Goal: Task Accomplishment & Management: Manage account settings

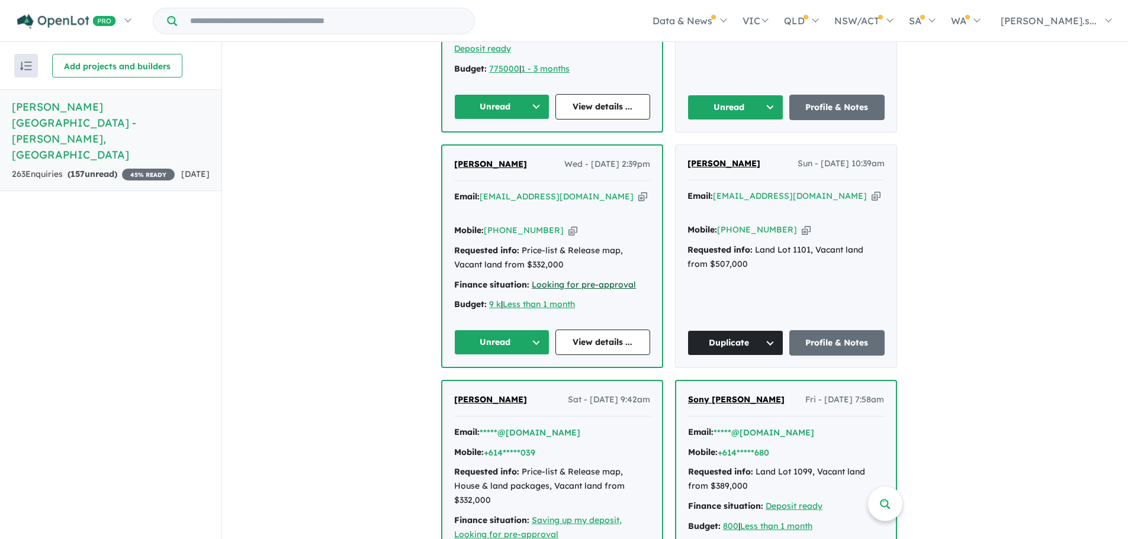
scroll to position [622, 0]
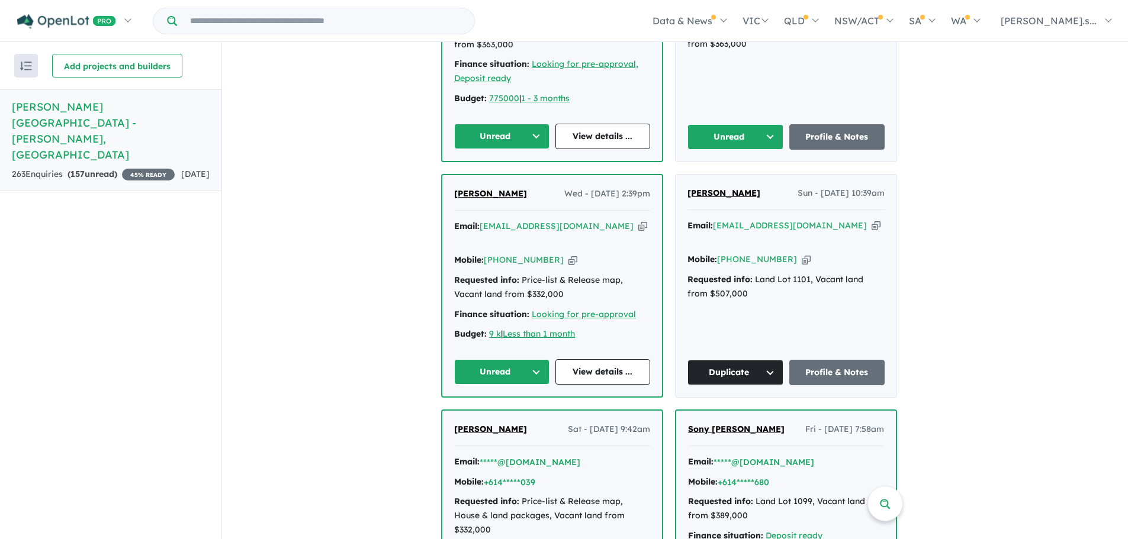
click at [539, 359] on button "Unread" at bounding box center [501, 371] width 95 height 25
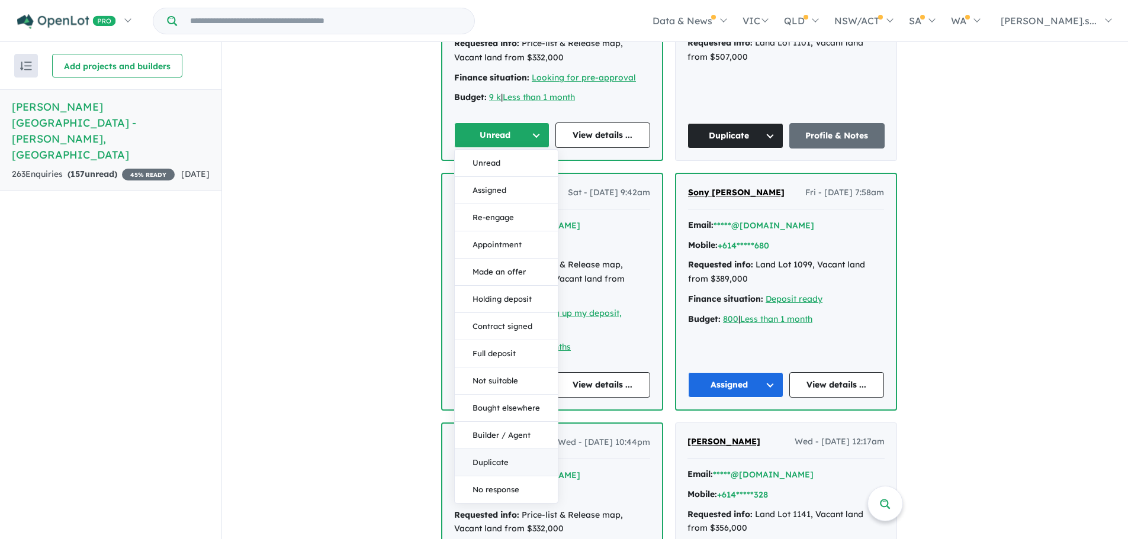
click at [512, 449] on button "Duplicate" at bounding box center [506, 462] width 103 height 27
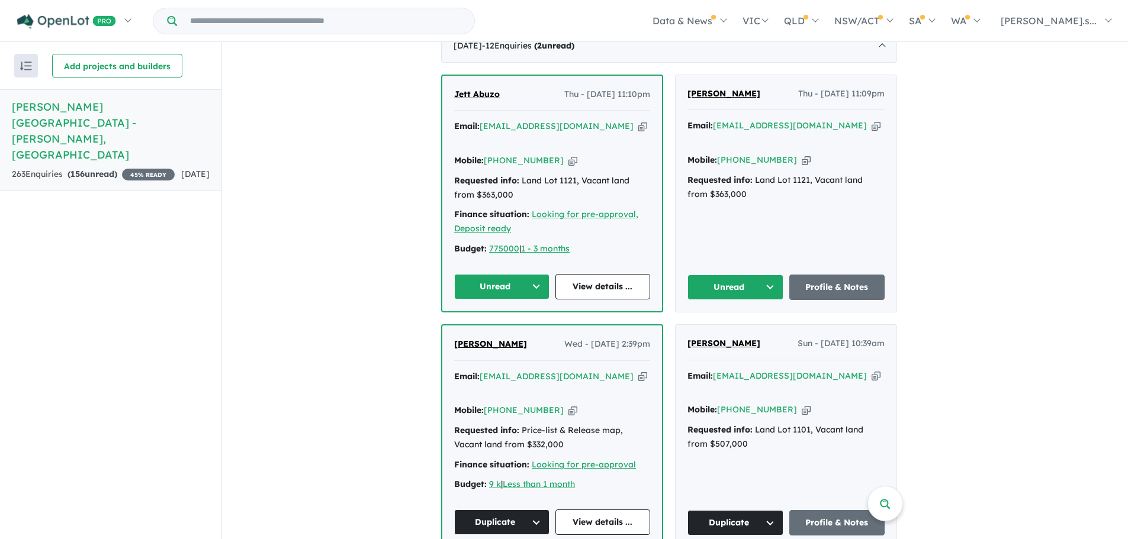
scroll to position [445, 0]
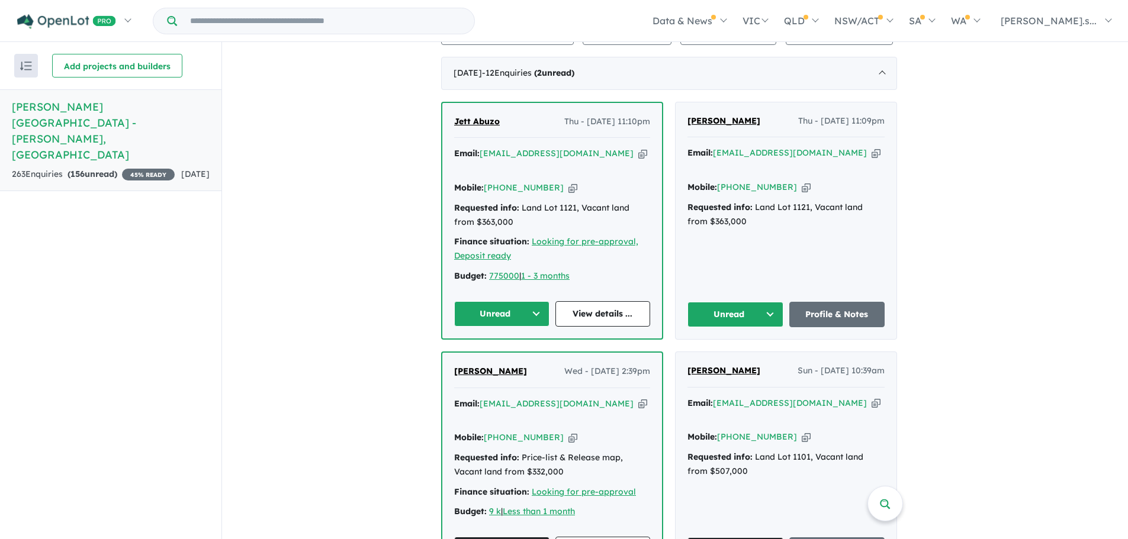
click at [766, 302] on button "Unread" at bounding box center [735, 314] width 96 height 25
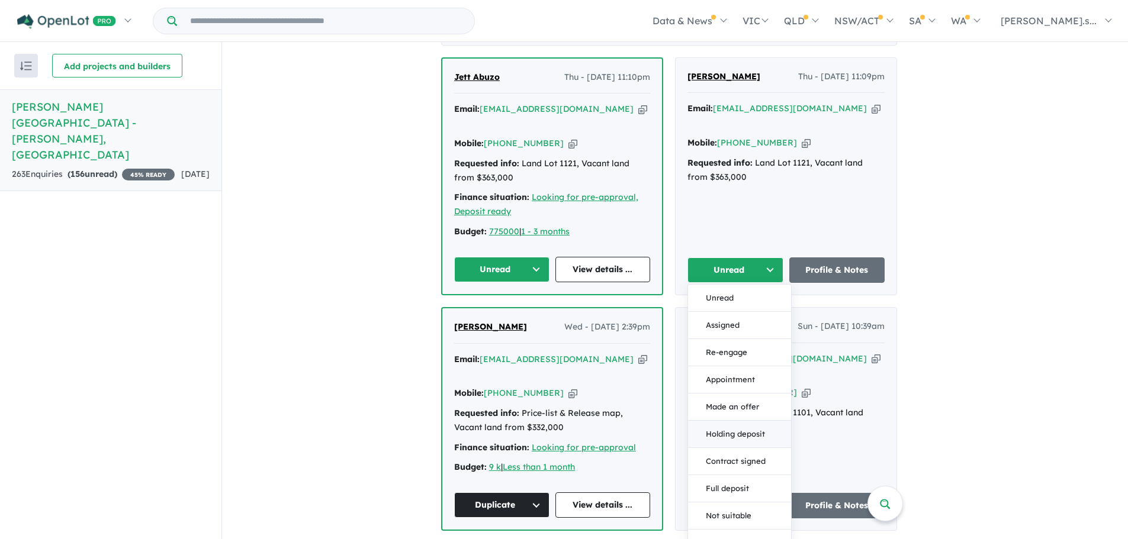
scroll to position [563, 0]
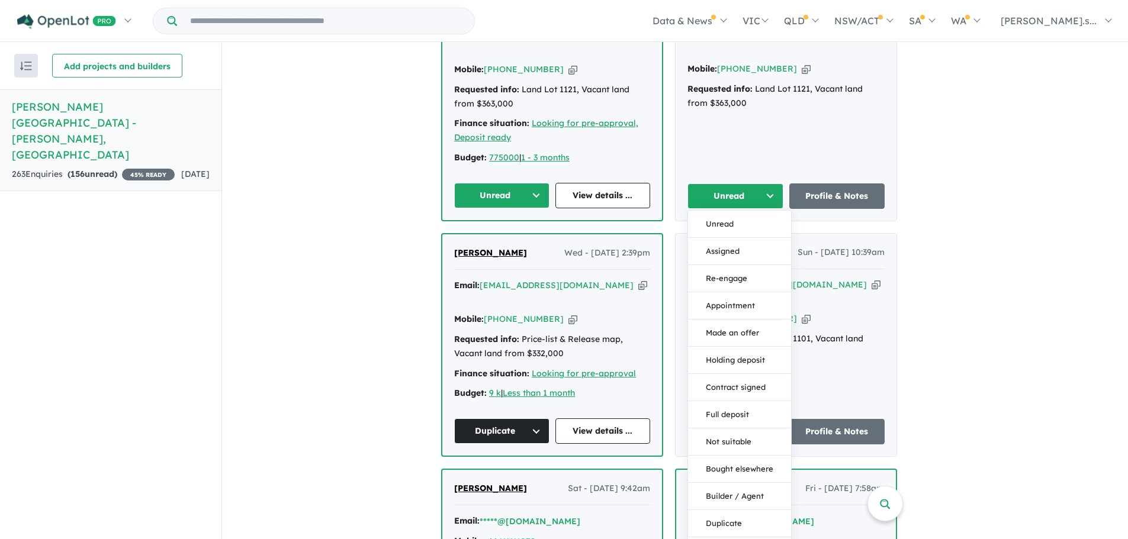
click at [735, 510] on button "Duplicate" at bounding box center [739, 523] width 103 height 27
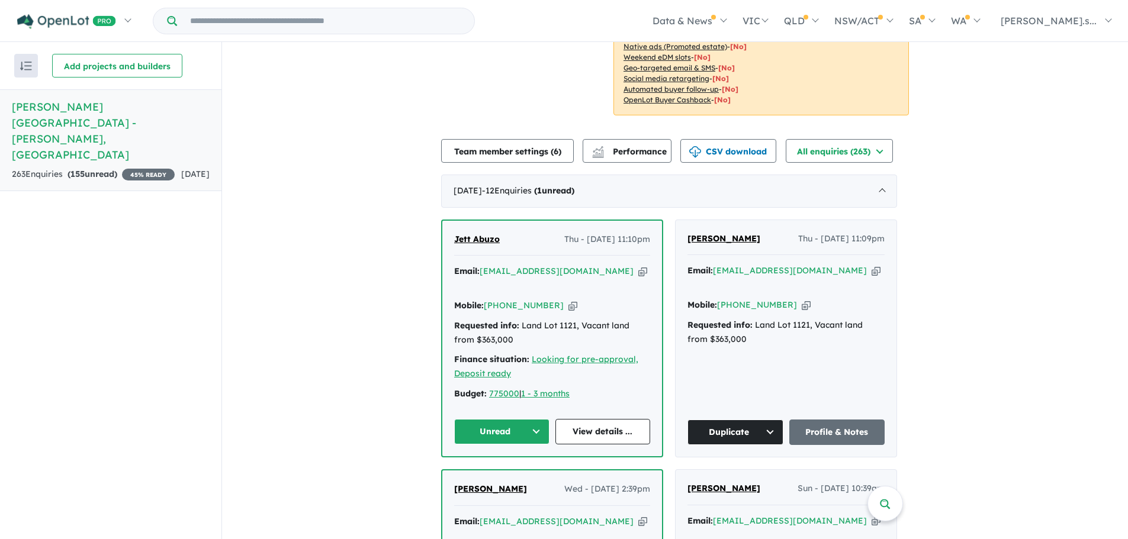
scroll to position [326, 0]
click at [638, 266] on icon "button" at bounding box center [642, 272] width 9 height 12
click at [568, 300] on icon "button" at bounding box center [572, 306] width 9 height 12
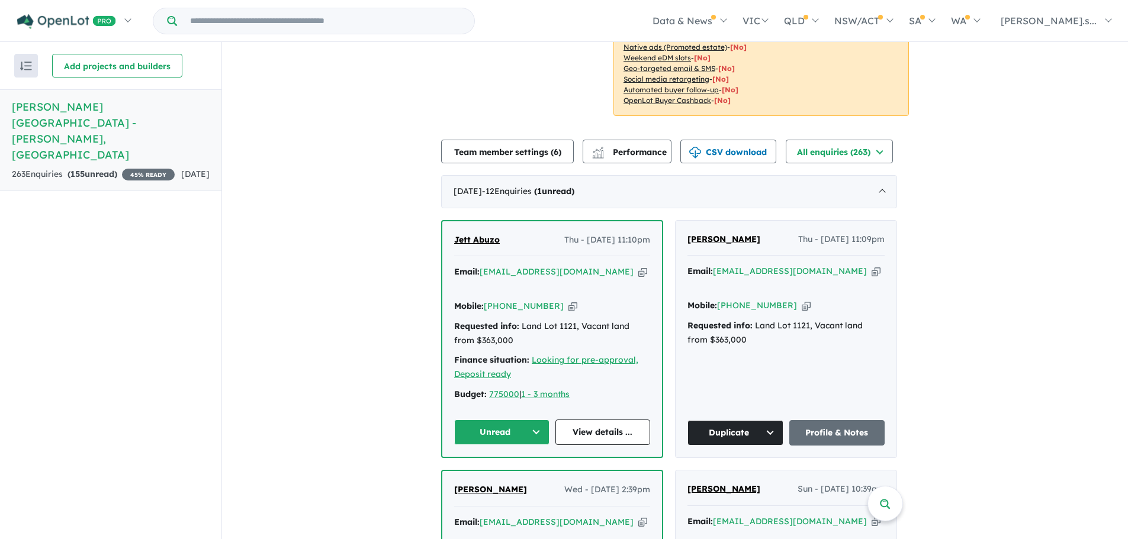
click at [638, 266] on icon "button" at bounding box center [642, 272] width 9 height 12
drag, startPoint x: 518, startPoint y: 220, endPoint x: 436, endPoint y: 222, distance: 81.7
copy span "Jett Abuzo"
click at [520, 420] on button "Unread" at bounding box center [501, 432] width 95 height 25
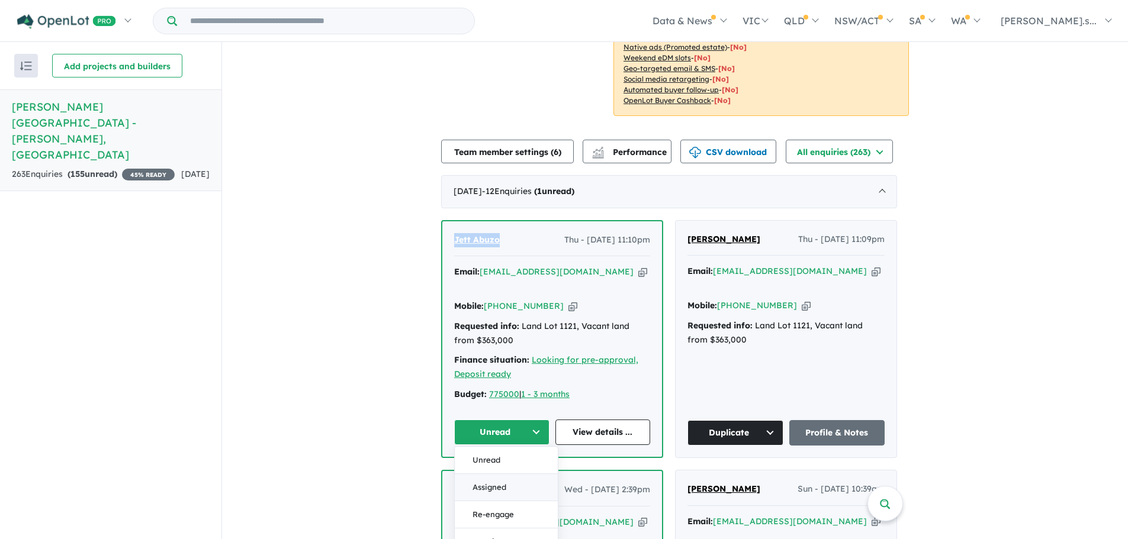
drag, startPoint x: 511, startPoint y: 455, endPoint x: 528, endPoint y: 467, distance: 21.2
click at [510, 474] on button "Assigned" at bounding box center [506, 487] width 103 height 27
